Goal: Use online tool/utility: Utilize a website feature to perform a specific function

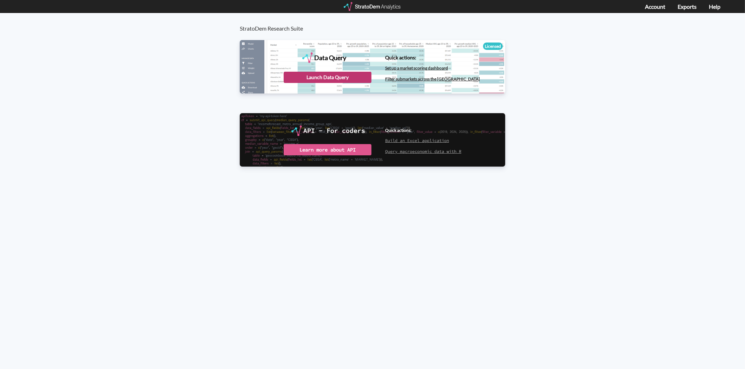
click at [315, 74] on div "Launch Data Query" at bounding box center [328, 77] width 88 height 11
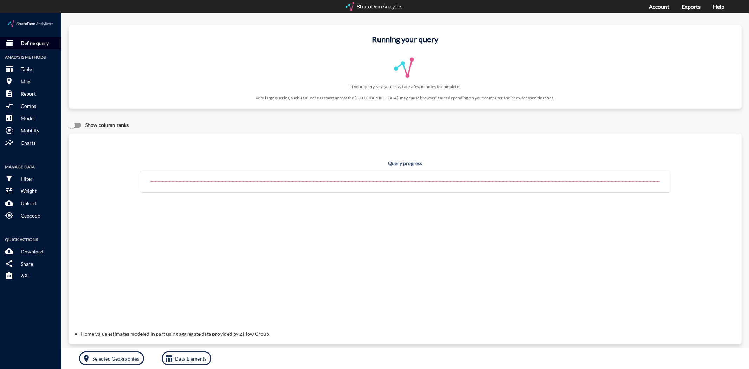
click p "Define query"
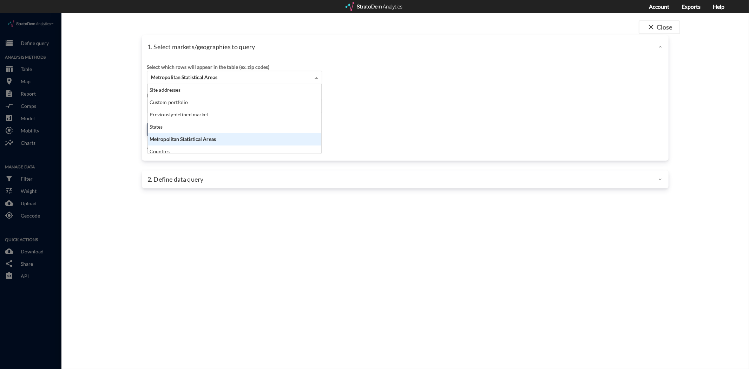
click div "Metropolitan Statistical Areas"
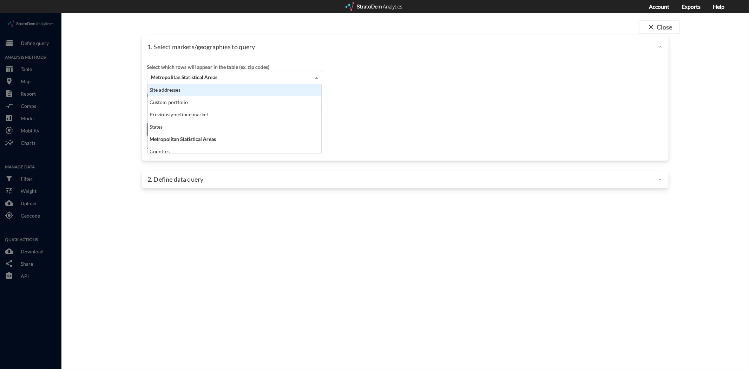
click div "Site addresses"
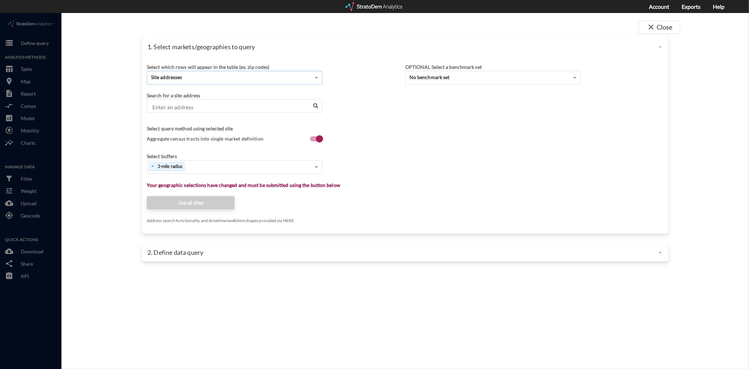
click input "Enter an address"
paste input "[STREET_ADDRESS][PERSON_NAME]"
click li "[PERSON_NAME][GEOGRAPHIC_DATA], [US_STATE]"
type input "[PERSON_NAME][GEOGRAPHIC_DATA], [US_STATE]"
click div "× 3-mile radius"
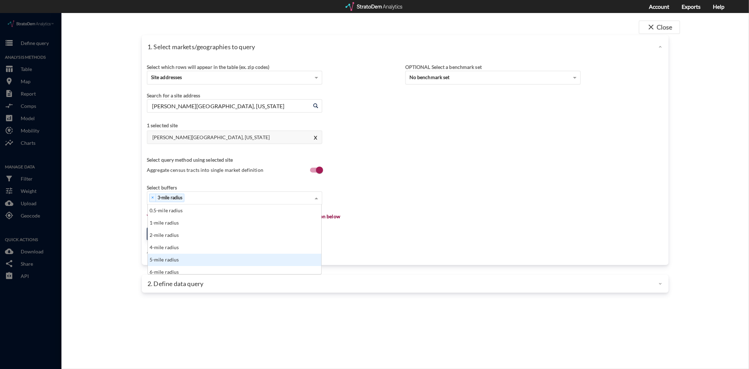
click div "5-mile radius"
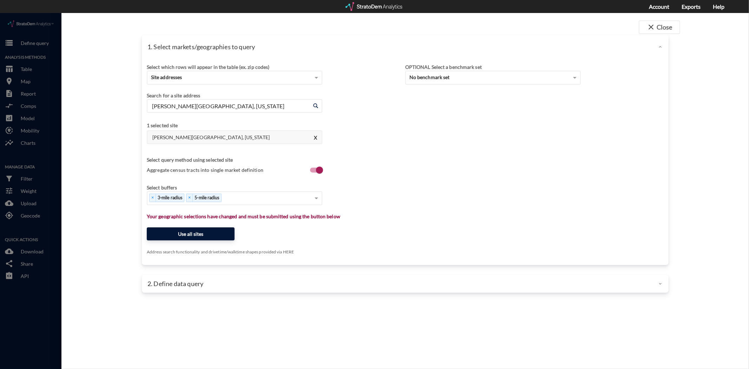
click button "Use all sites"
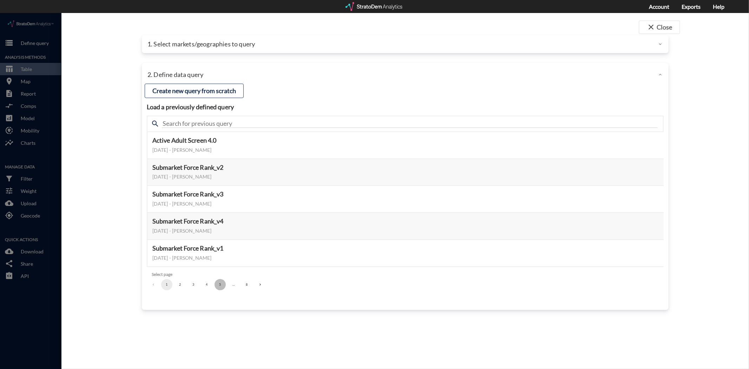
click button "5"
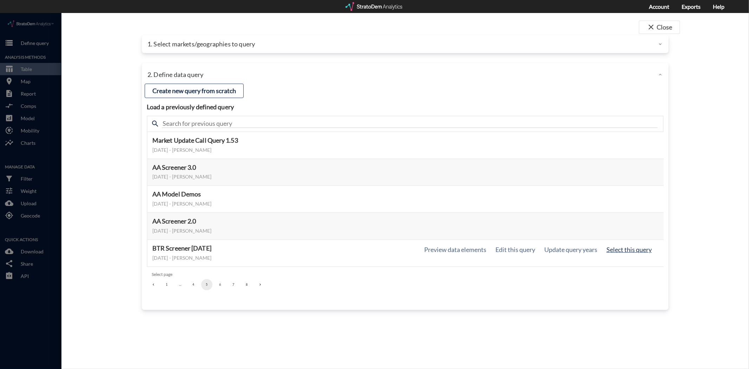
click button "Select this query"
